Goal: Find specific page/section: Find specific page/section

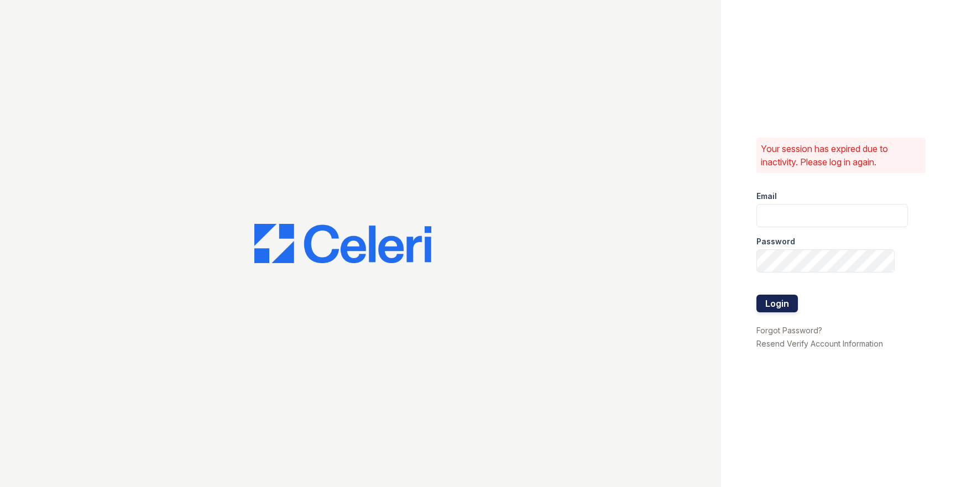
type input "[EMAIL_ADDRESS][DOMAIN_NAME]"
click at [785, 302] on button "Login" at bounding box center [776, 304] width 41 height 18
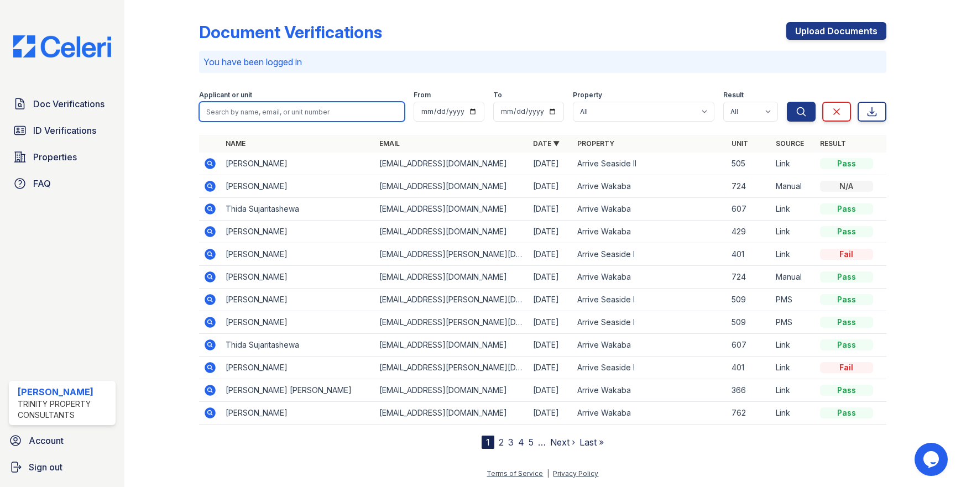
click at [243, 109] on input "search" at bounding box center [301, 112] width 205 height 20
type input "h"
type input "han"
click at [787, 102] on button "Search" at bounding box center [801, 112] width 29 height 20
